Goal: Transaction & Acquisition: Purchase product/service

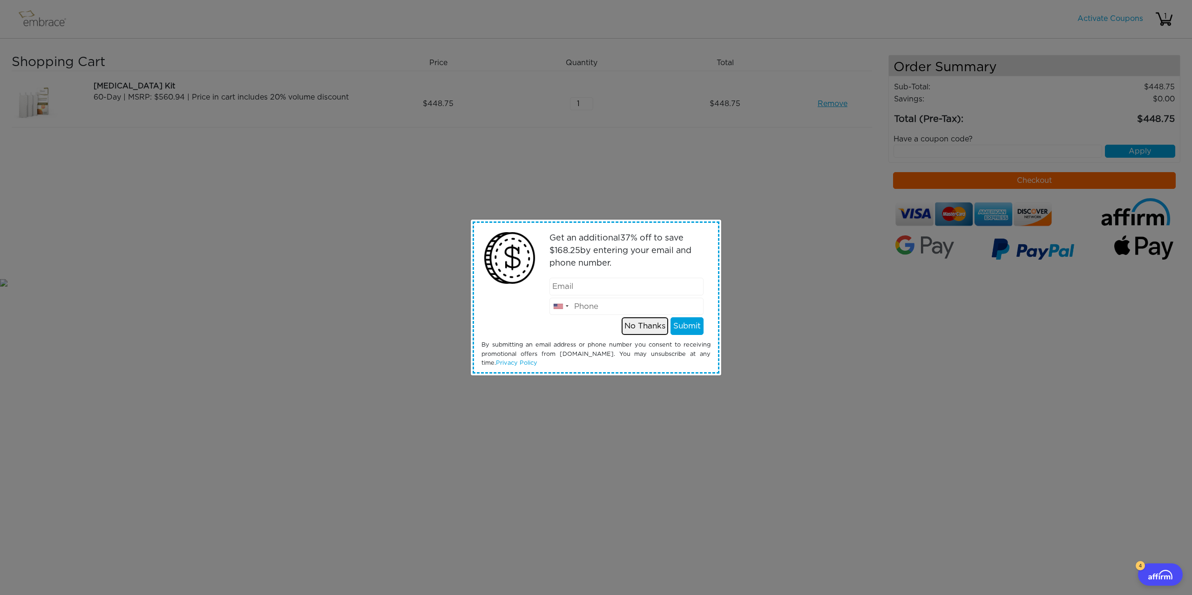
click at [644, 323] on button "No Thanks" at bounding box center [644, 326] width 47 height 18
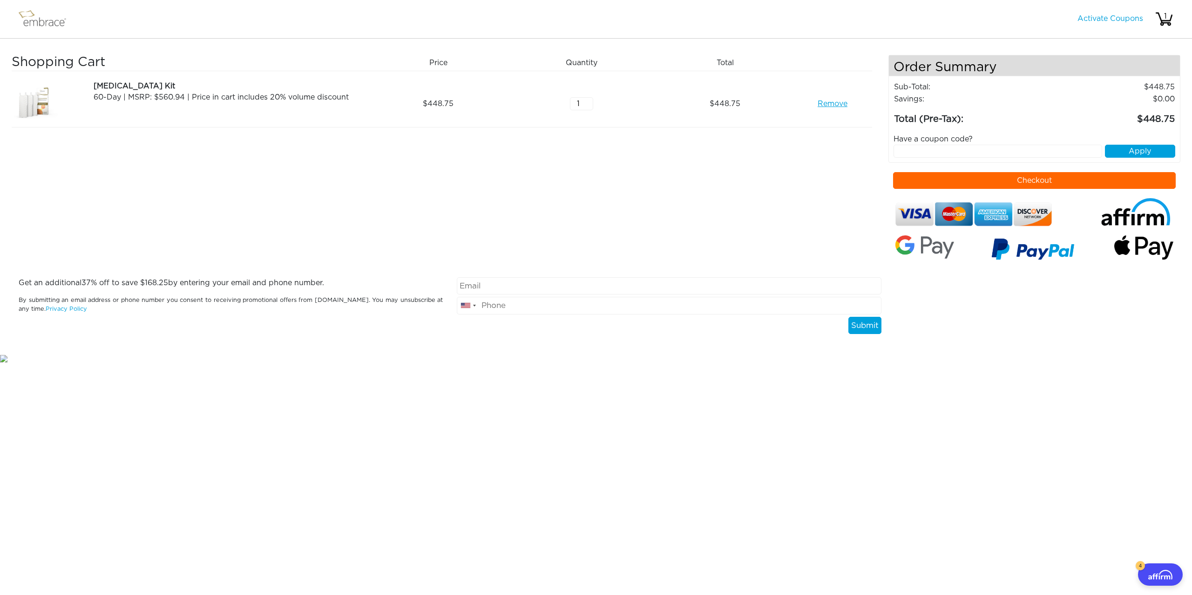
click at [505, 294] on div "United States +1 Canada +1 Mexico (México) +52 United Kingdom +44 Afghanistan (…" at bounding box center [669, 305] width 438 height 57
click at [509, 287] on input "email" at bounding box center [669, 286] width 424 height 18
type input "darienrukshan@verizon.net"
type input "9082206645"
drag, startPoint x: 861, startPoint y: 324, endPoint x: 873, endPoint y: 351, distance: 29.4
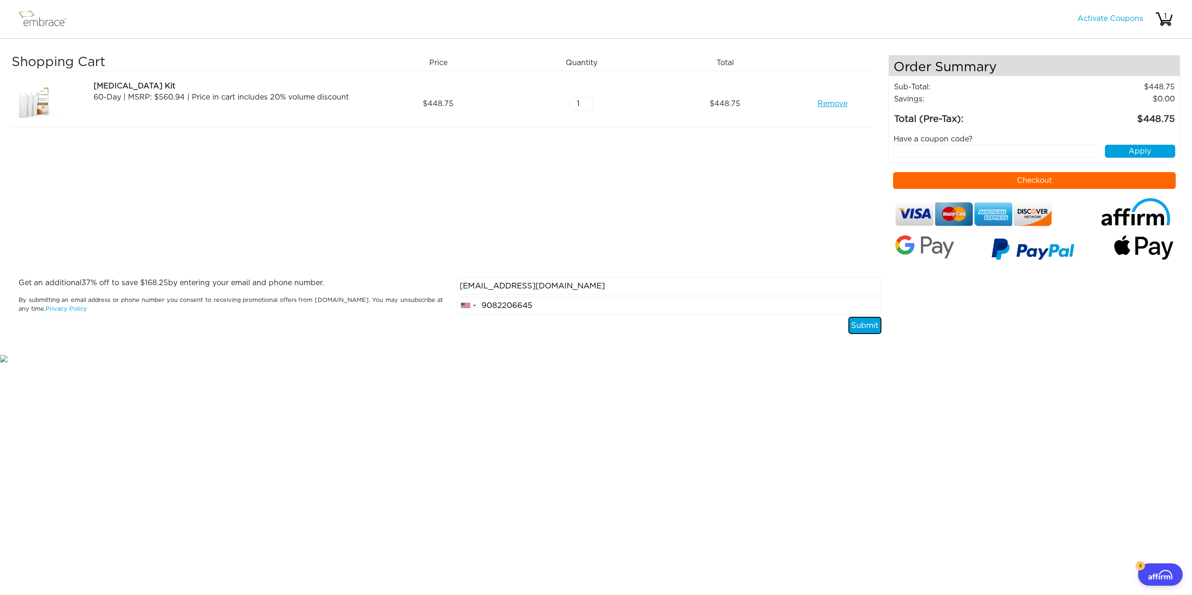
click at [861, 323] on button "Submit" at bounding box center [864, 326] width 33 height 18
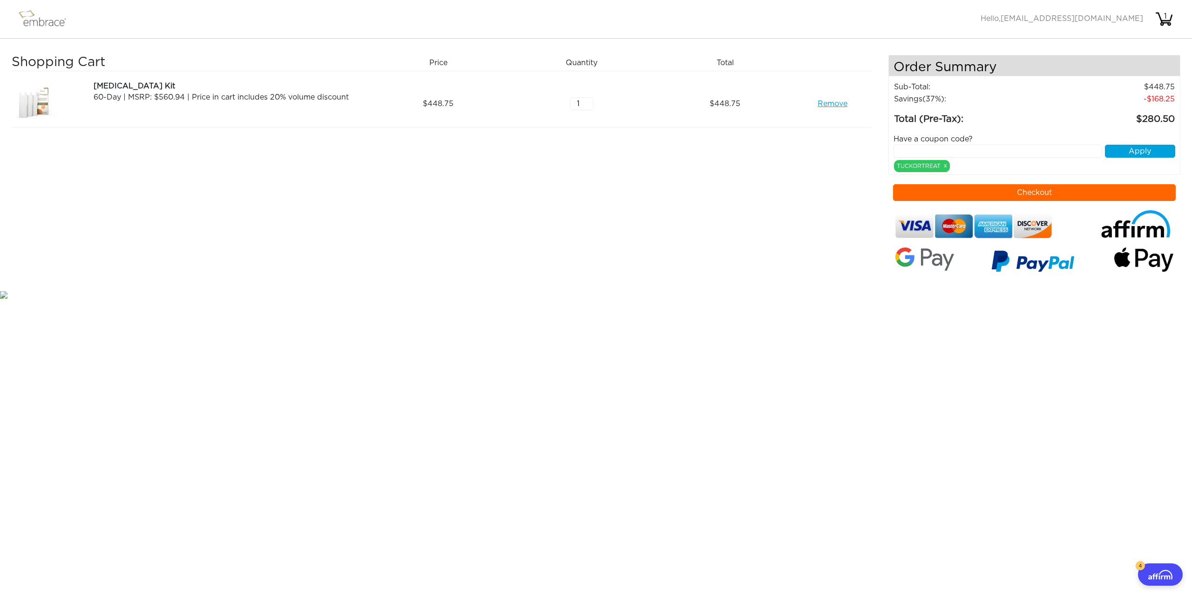
click at [1035, 192] on button "Checkout" at bounding box center [1034, 192] width 283 height 17
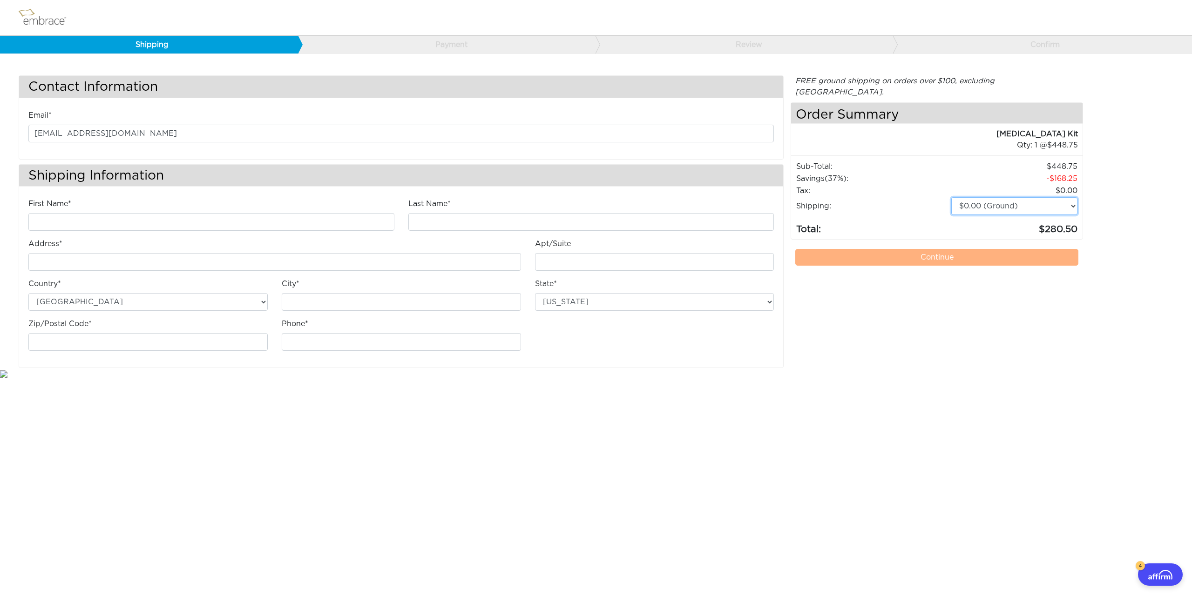
click at [1059, 197] on select "$0.00 (Ground) $15.00 (Express Saver) $20.00 (Two Day) $30.00 (Overnight)" at bounding box center [1014, 206] width 126 height 18
click at [1134, 208] on div "Contact Information Email* darienrukshan@verizon.net Shipping Information First…" at bounding box center [596, 221] width 1168 height 293
click at [109, 218] on input "First Name*" at bounding box center [211, 222] width 366 height 18
type input "Darien"
type input "Rajay"
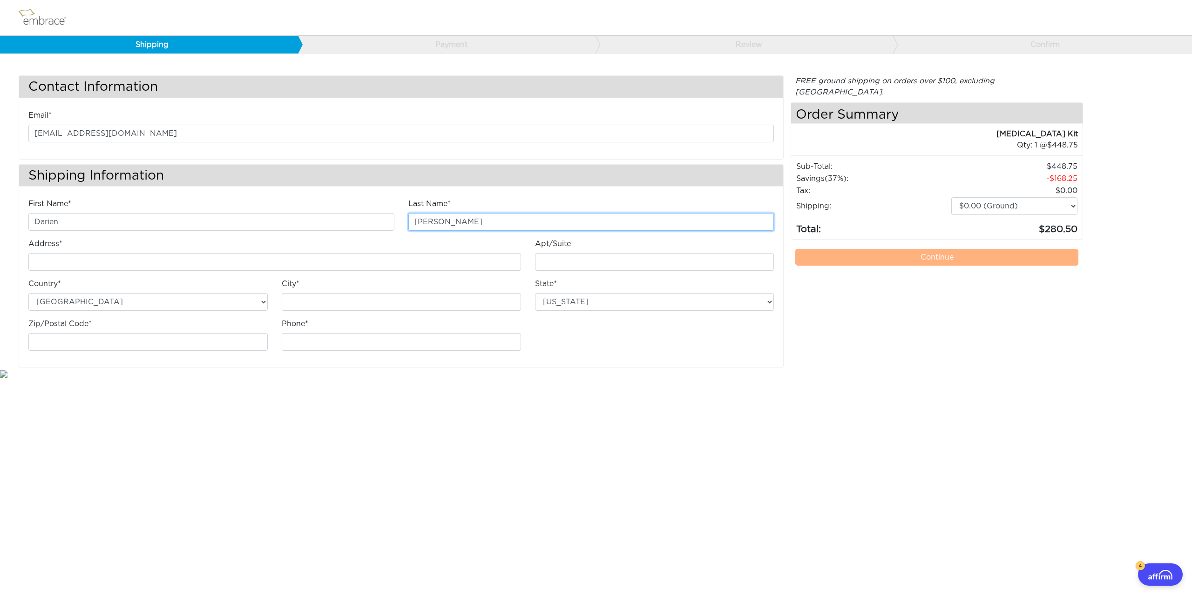
type input "[STREET_ADDRESS]"
type input "Unit 205"
type input "[PERSON_NAME]"
select select "NJ"
type input "07202"
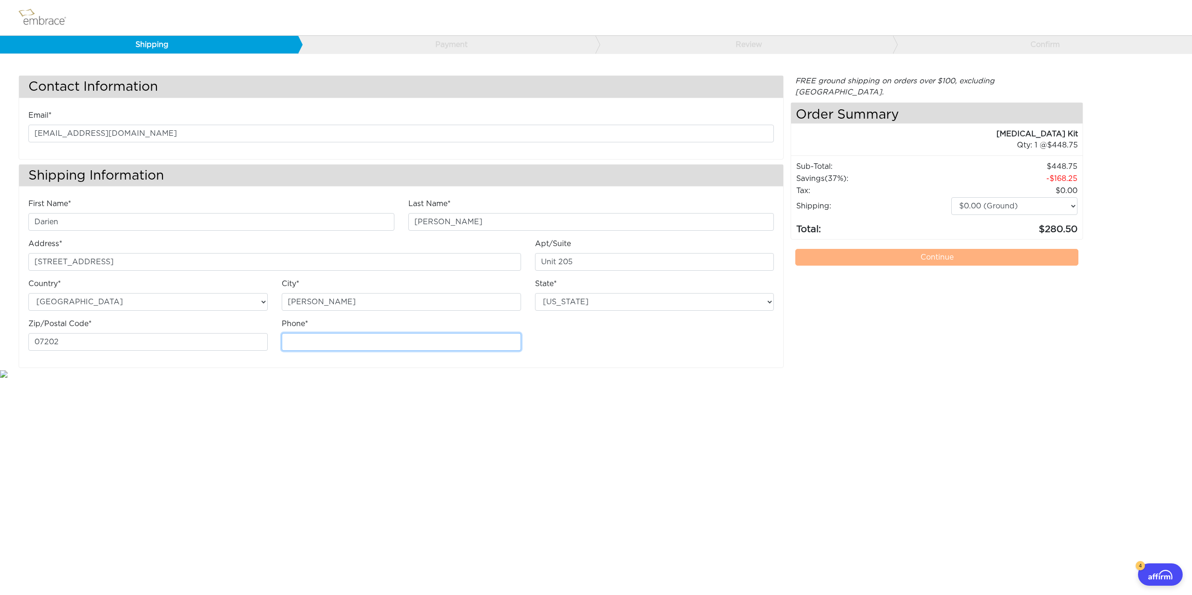
type input "9082206645"
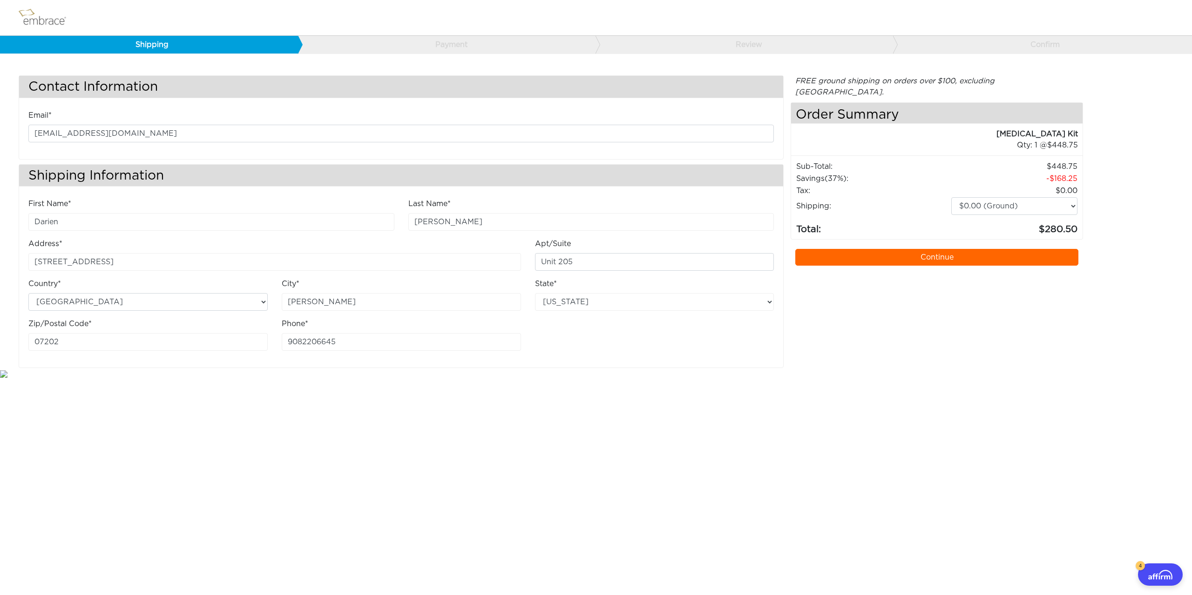
click at [938, 249] on link "Continue" at bounding box center [936, 257] width 283 height 17
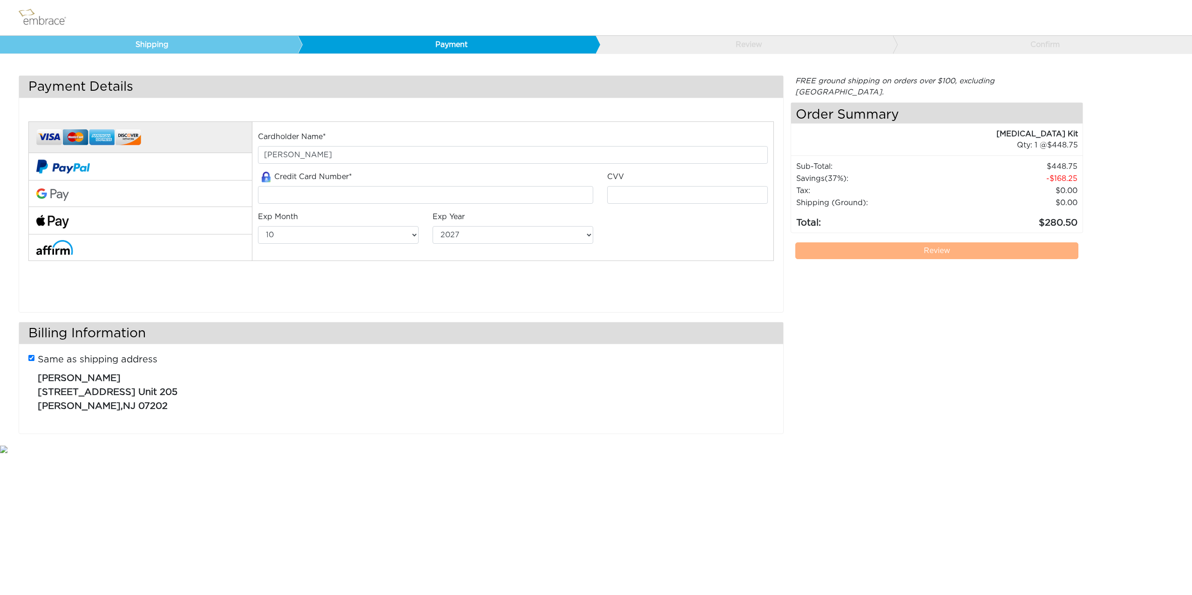
select select "10"
select select "2027"
click at [184, 50] on link "Shipping" at bounding box center [149, 45] width 298 height 18
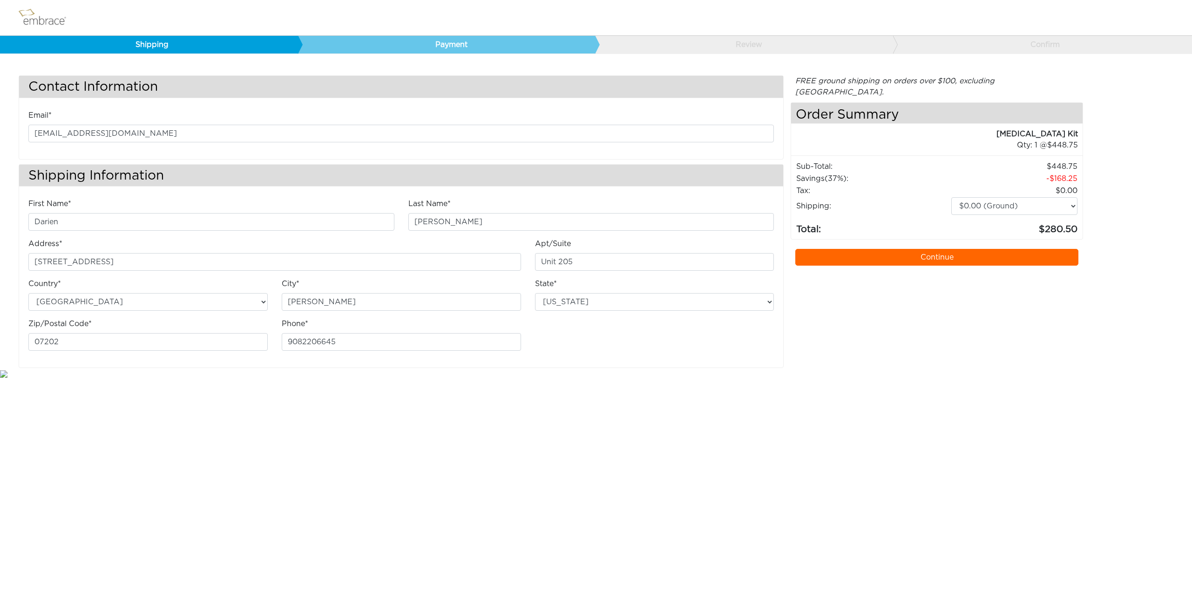
select select "NJ"
click at [941, 249] on link "Continue" at bounding box center [936, 257] width 283 height 17
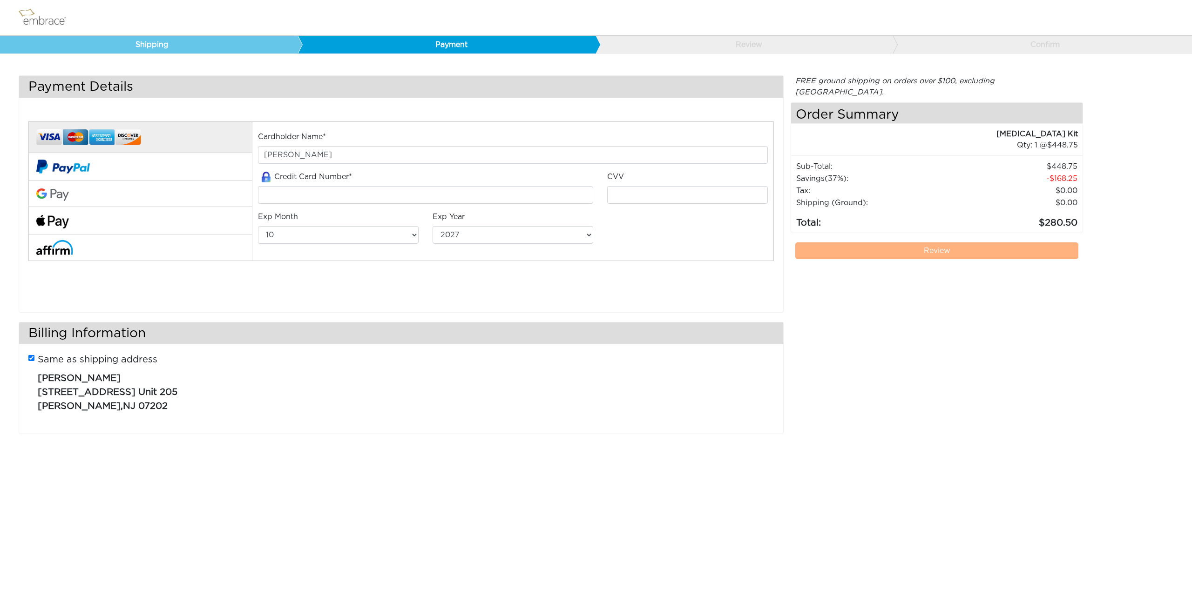
select select "10"
select select "2027"
click at [112, 258] on button at bounding box center [139, 248] width 223 height 26
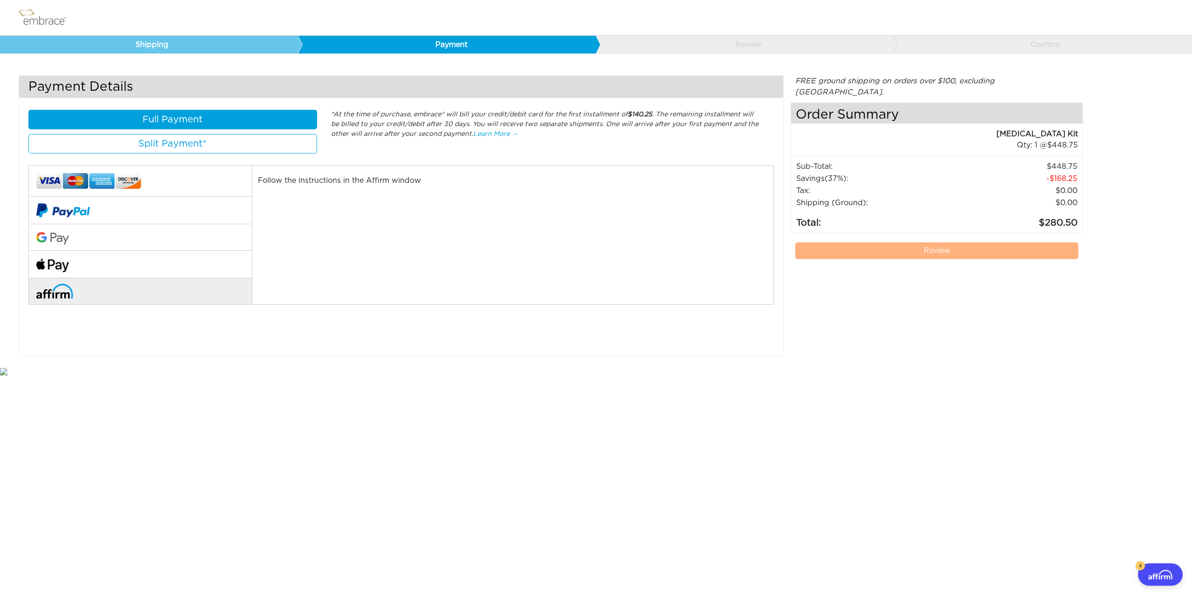
click at [202, 121] on button "Full Payment" at bounding box center [172, 120] width 289 height 20
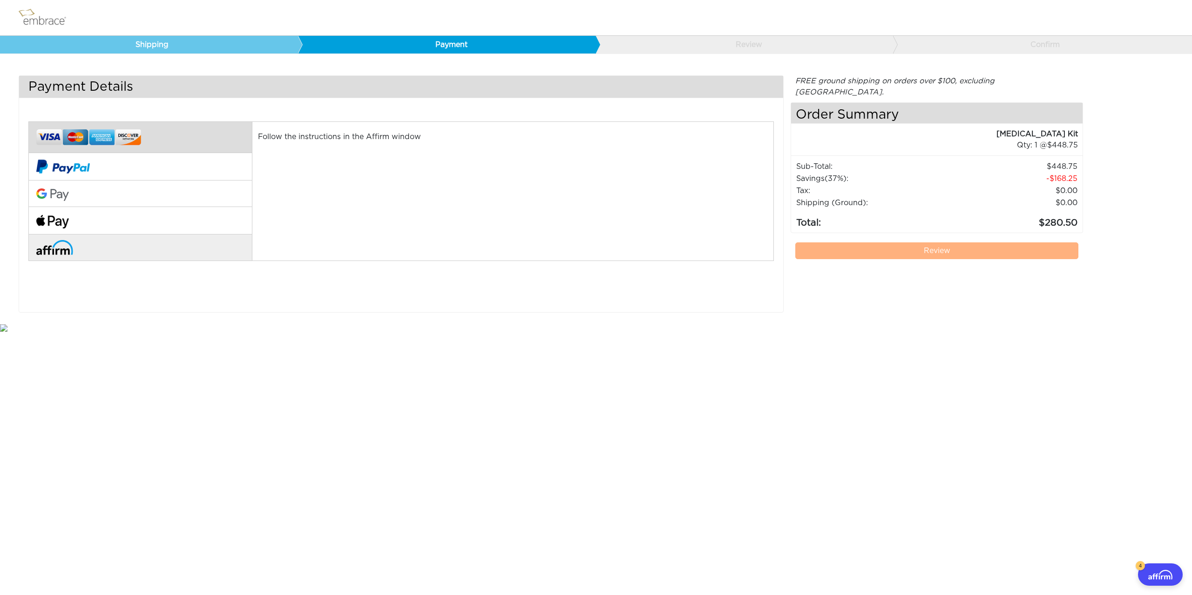
click at [200, 141] on button at bounding box center [139, 138] width 223 height 32
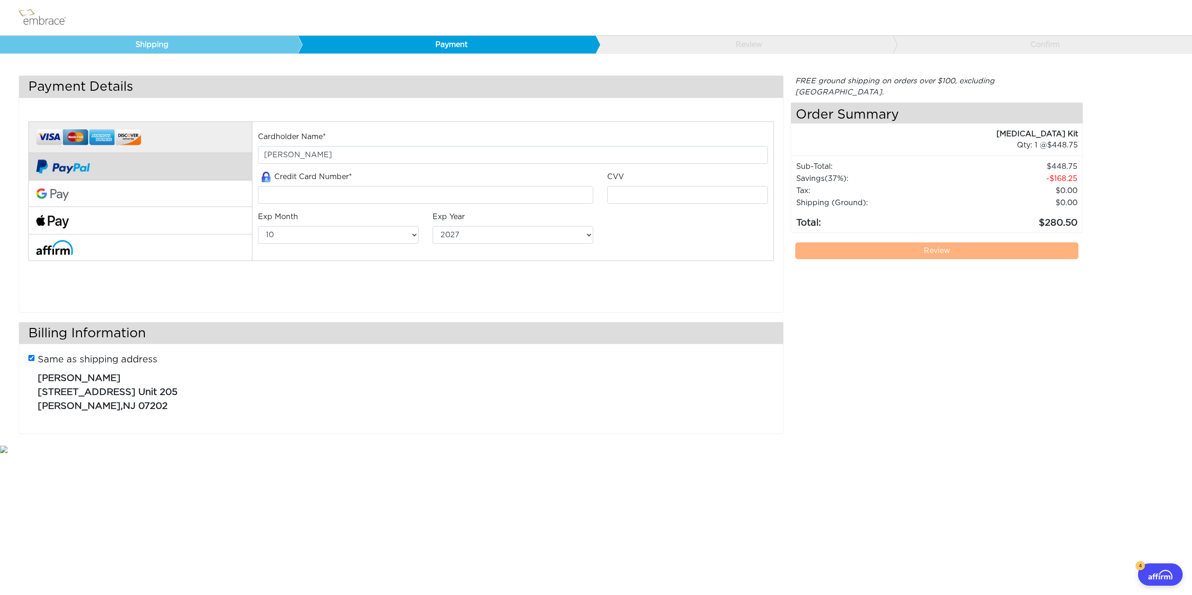
click at [190, 167] on button at bounding box center [139, 166] width 223 height 27
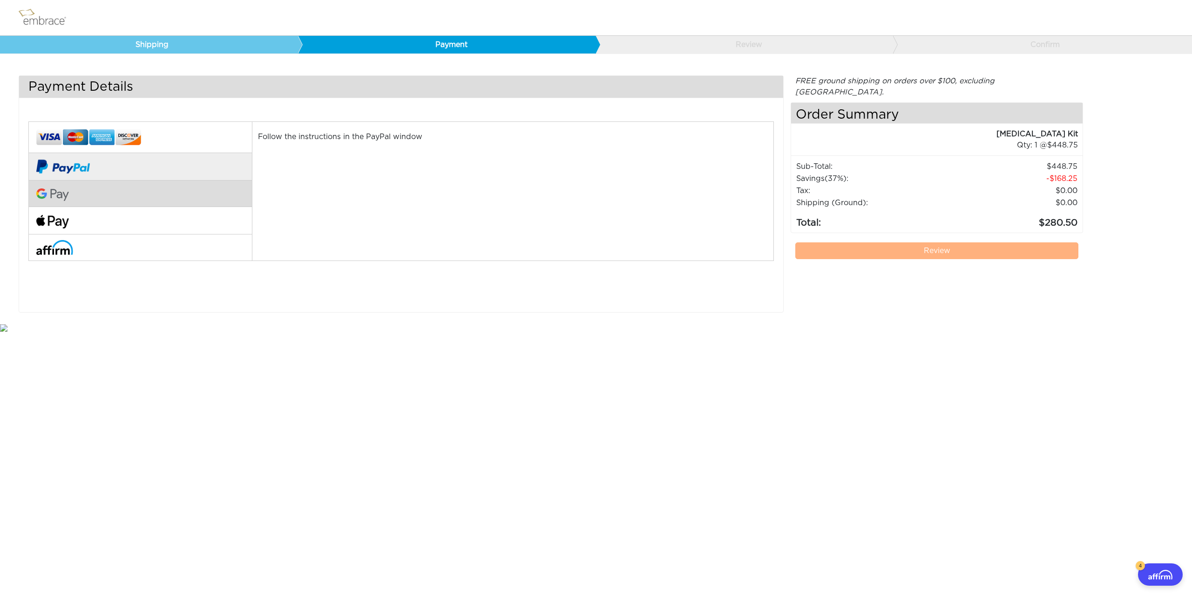
click at [183, 194] on button at bounding box center [139, 194] width 223 height 27
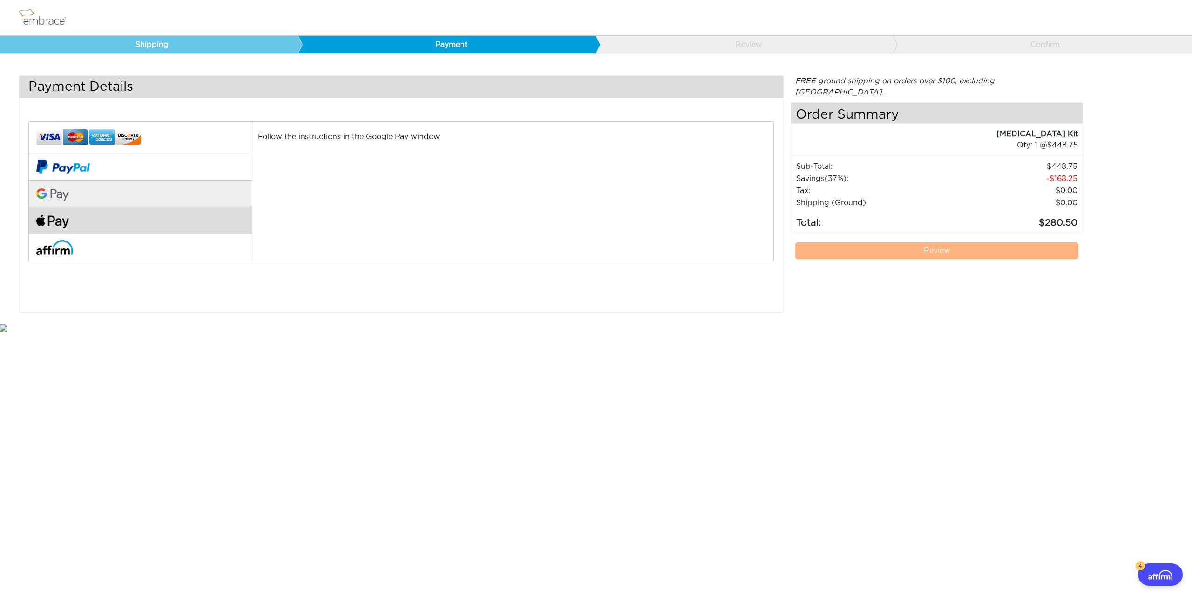
click at [165, 217] on button at bounding box center [139, 220] width 223 height 27
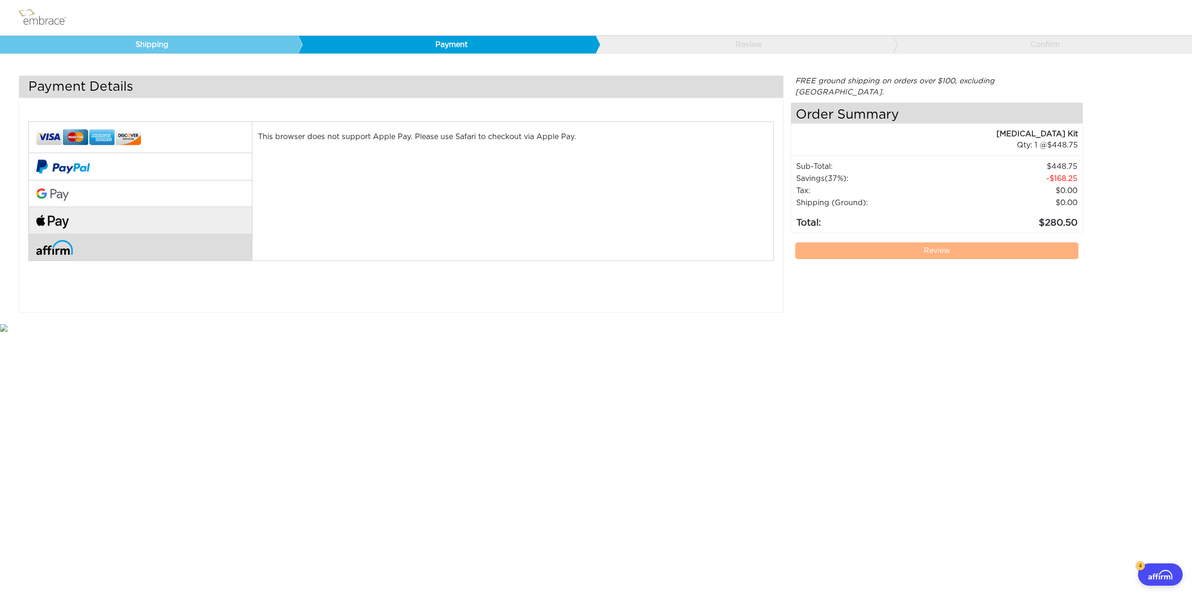
click at [196, 243] on button at bounding box center [139, 248] width 223 height 26
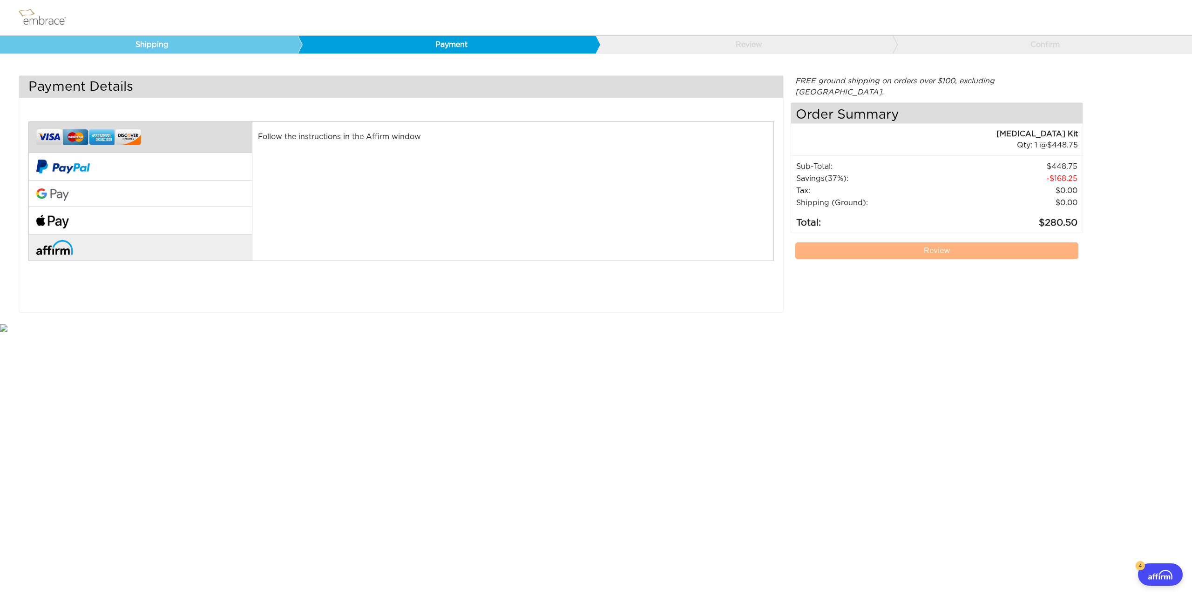
click at [152, 132] on button at bounding box center [139, 138] width 223 height 32
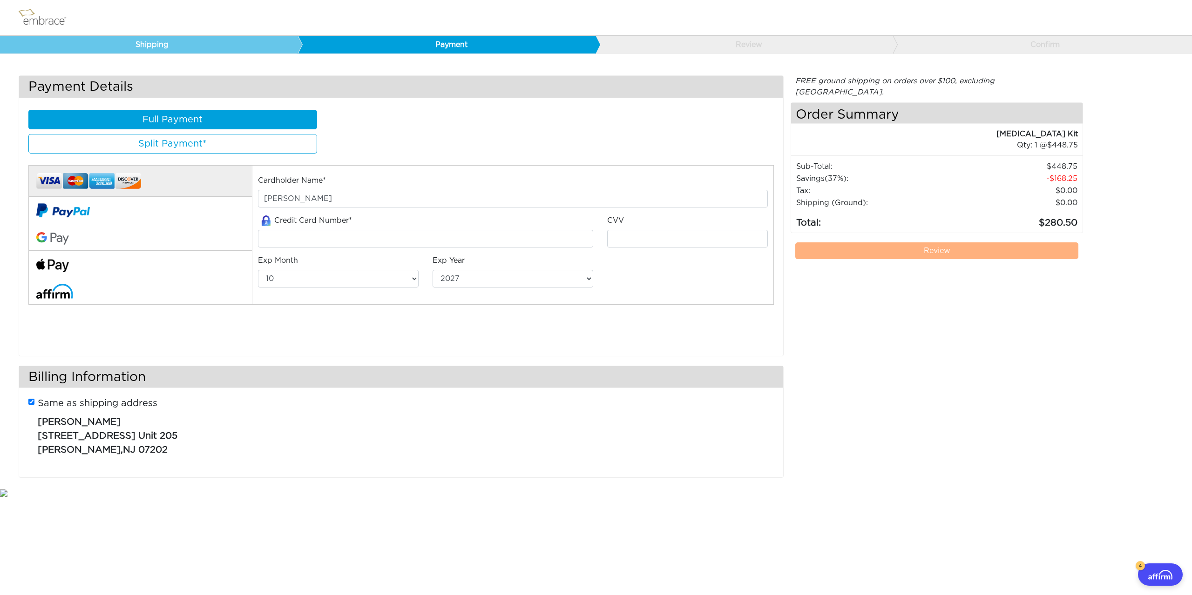
click at [229, 142] on button "Split Payment*" at bounding box center [172, 144] width 289 height 20
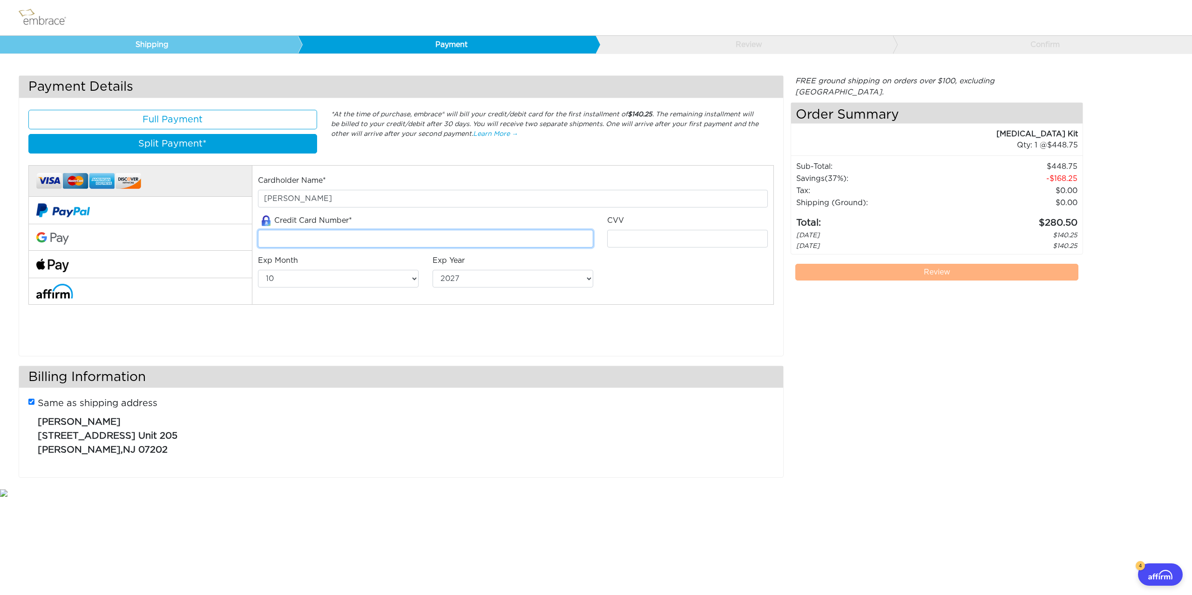
click at [308, 236] on input "tel" at bounding box center [425, 239] width 335 height 18
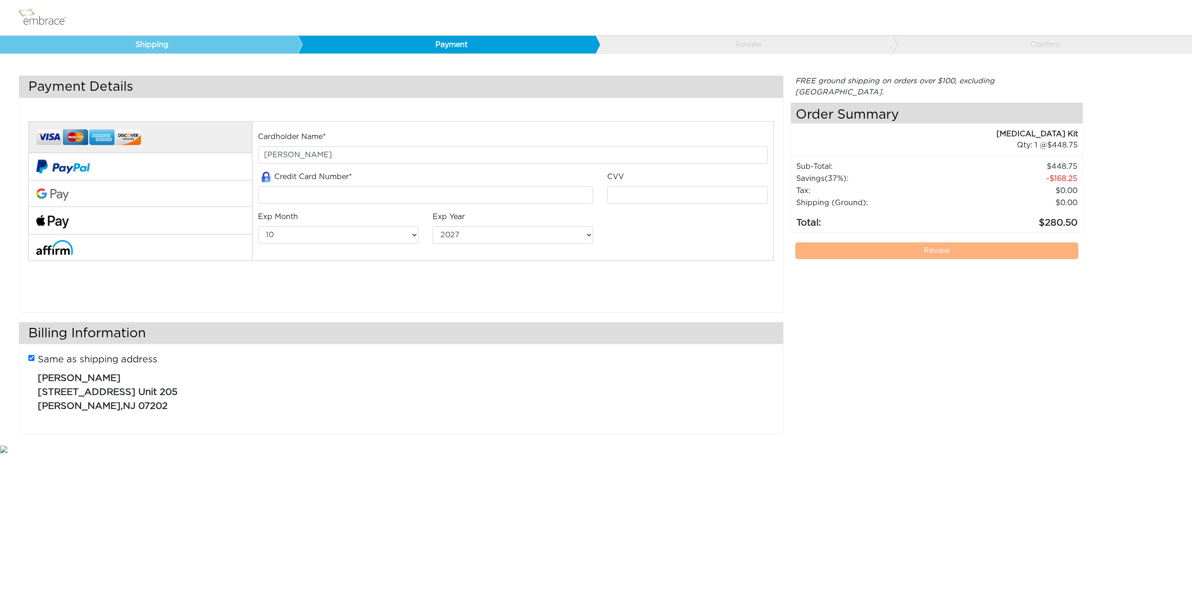
select select "10"
select select "2027"
click at [121, 250] on button at bounding box center [139, 248] width 223 height 26
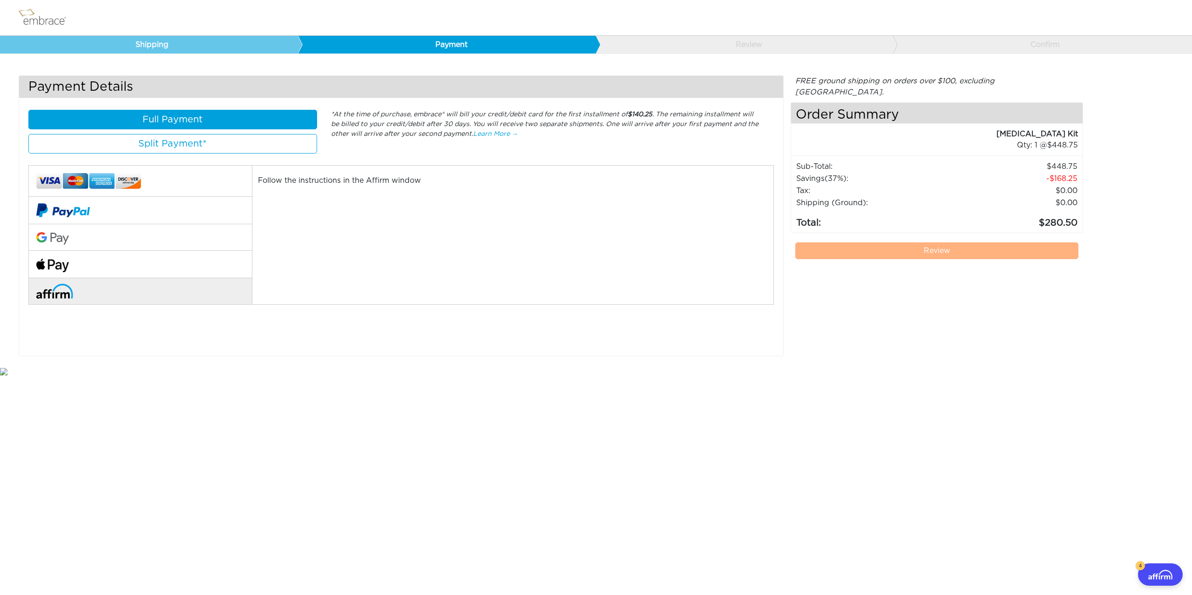
click at [253, 148] on button "Split Payment*" at bounding box center [172, 144] width 289 height 20
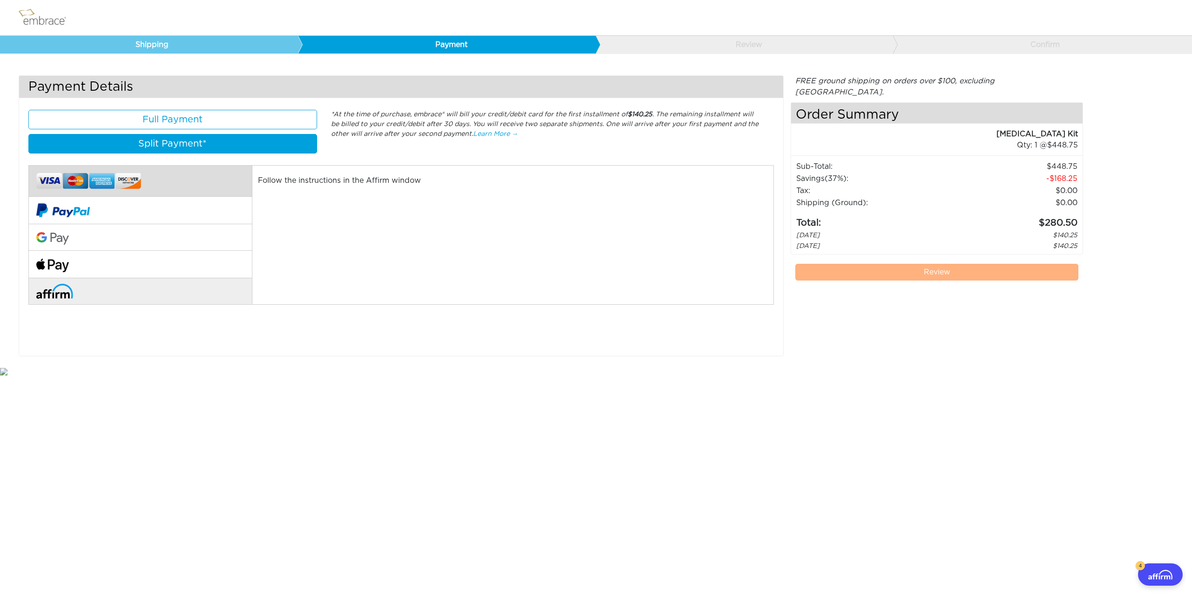
click at [172, 186] on button at bounding box center [139, 182] width 223 height 32
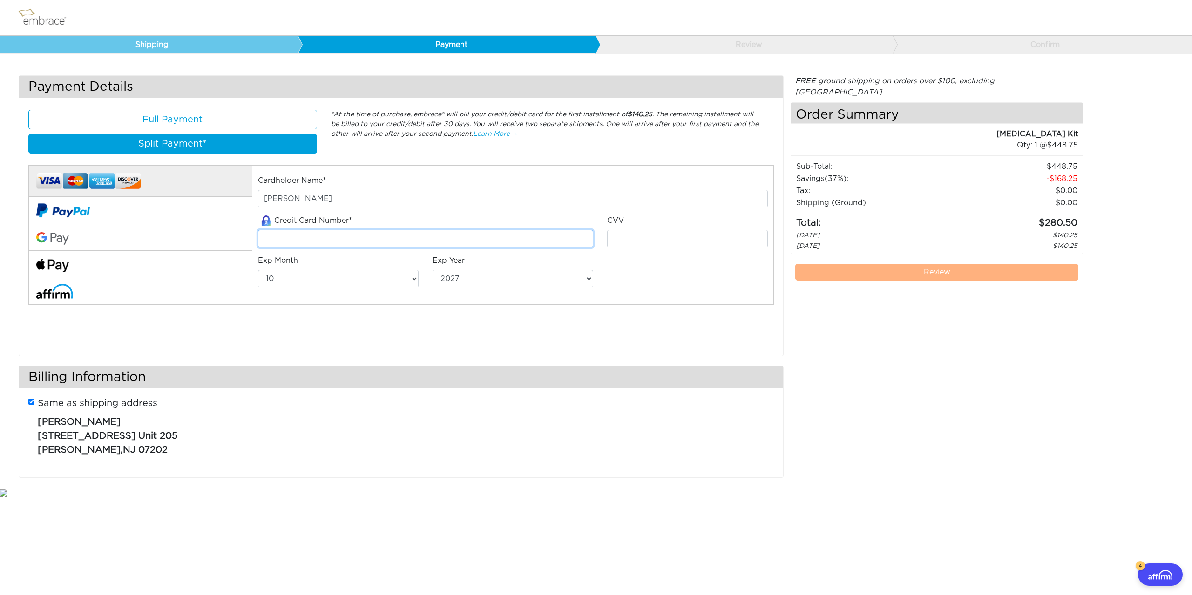
click at [332, 238] on input "tel" at bounding box center [425, 239] width 335 height 18
click at [398, 236] on input "tel" at bounding box center [425, 239] width 335 height 18
click at [408, 236] on input "tel" at bounding box center [425, 239] width 335 height 18
type input "5243064002518803"
select select "7"
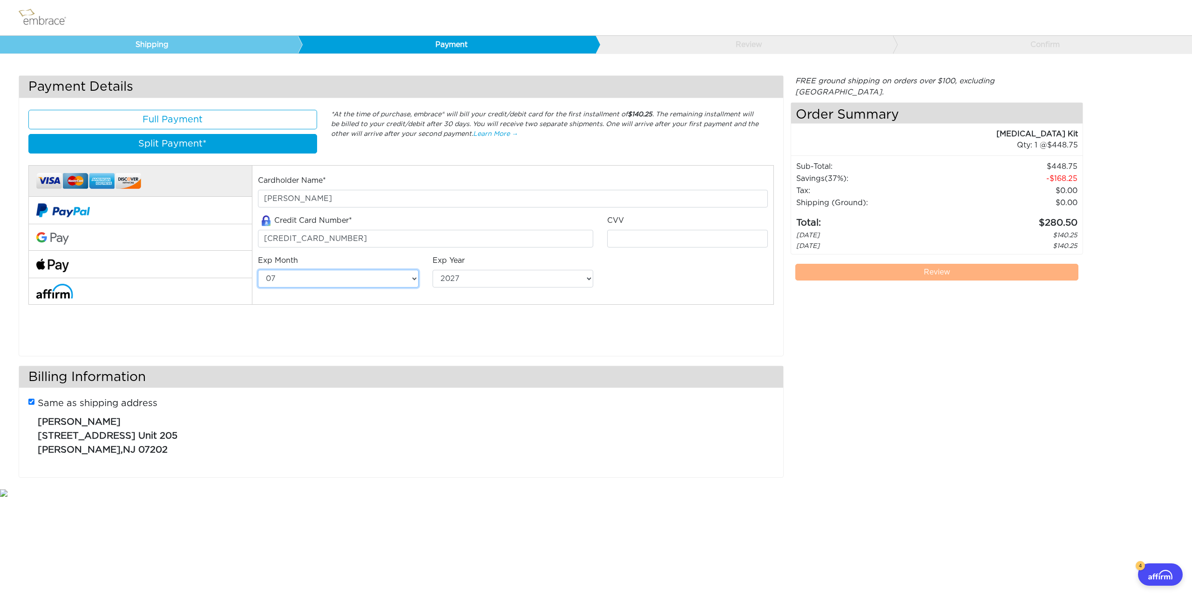
select select "2026"
click at [653, 234] on input "tel" at bounding box center [687, 239] width 161 height 18
type input "153"
click at [913, 341] on div "FREE ground shipping on orders over $100, excluding Australia. Any applicable i…" at bounding box center [936, 281] width 292 height 412
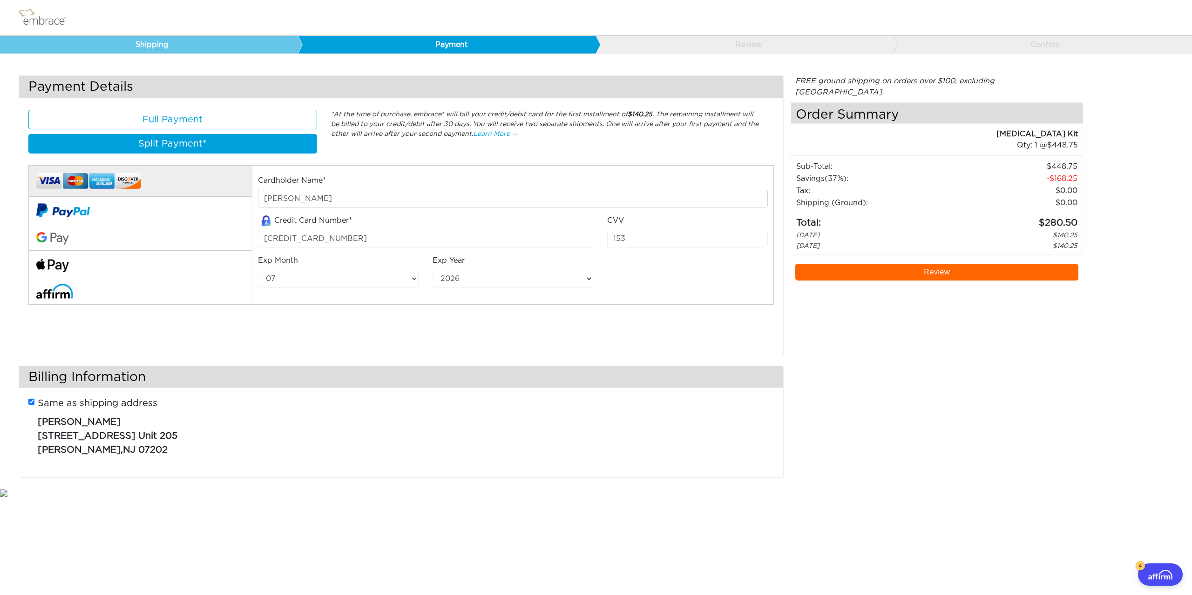
click at [945, 264] on link "Review" at bounding box center [936, 272] width 283 height 17
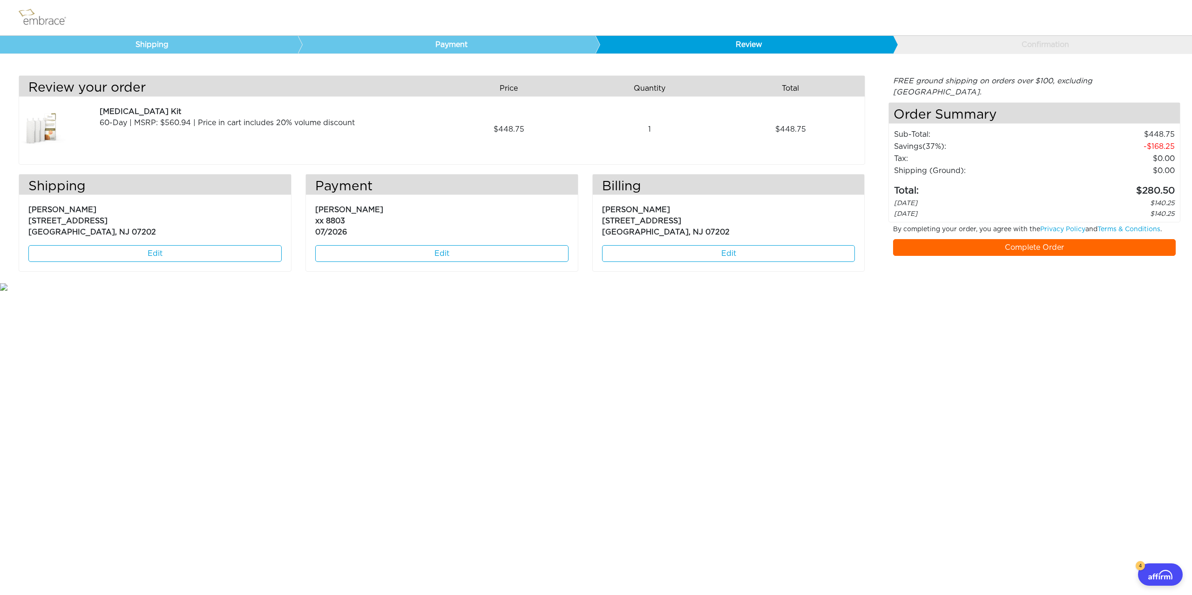
click at [1053, 245] on div "FREE ground shipping on orders over $100, excluding [GEOGRAPHIC_DATA]. Any appl…" at bounding box center [1034, 178] width 292 height 206
click at [1036, 239] on link "Complete Order" at bounding box center [1034, 247] width 283 height 17
